Goal: Go to known website: Access a specific website the user already knows

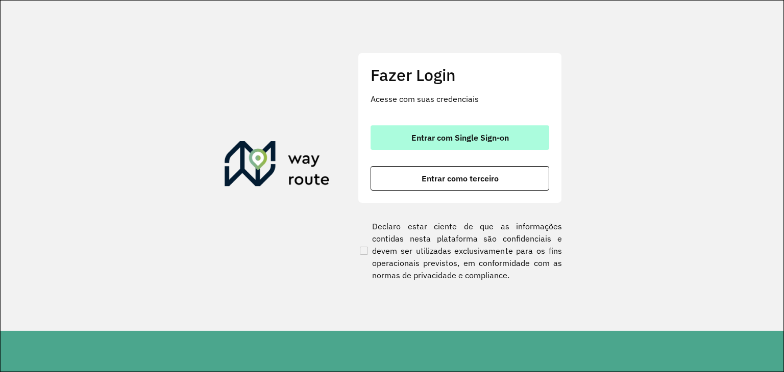
click at [445, 138] on span "Entrar com Single Sign-on" at bounding box center [459, 138] width 97 height 8
